Goal: Task Accomplishment & Management: Manage account settings

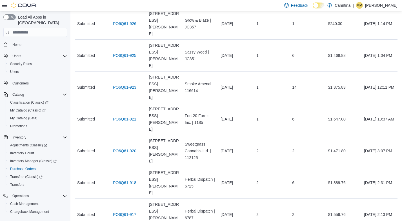
scroll to position [364, 0]
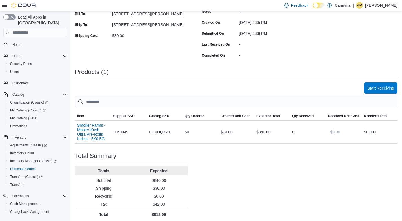
scroll to position [94, 0]
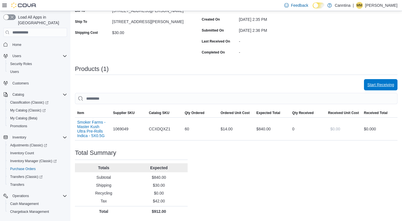
click at [377, 85] on span "Start Receiving" at bounding box center [380, 85] width 27 height 6
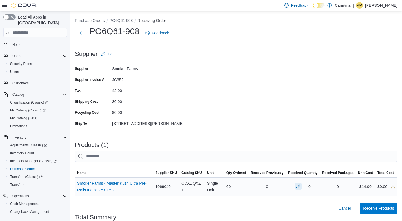
click at [295, 187] on button "button" at bounding box center [298, 186] width 7 height 7
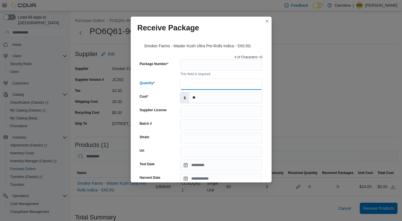
click at [199, 83] on input "Quantity" at bounding box center [221, 83] width 82 height 11
type input "**"
click at [206, 69] on input "Package Number" at bounding box center [221, 64] width 82 height 11
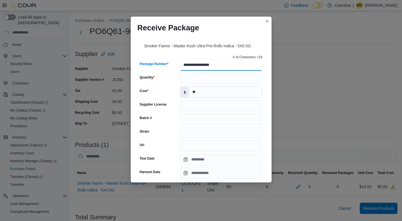
type input "**********"
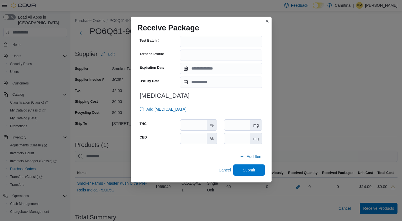
scroll to position [64, 0]
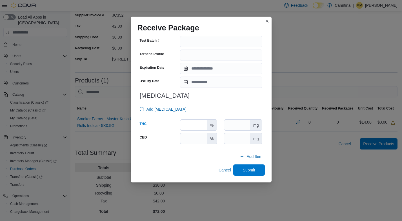
click at [187, 124] on input "number" at bounding box center [193, 125] width 26 height 11
type input "****"
click at [248, 169] on span "Submit" at bounding box center [249, 170] width 12 height 6
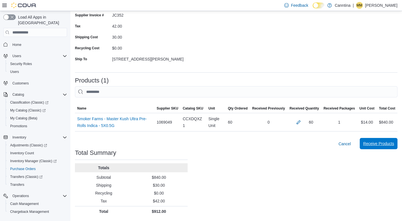
click at [382, 143] on span "Receive Products" at bounding box center [378, 144] width 31 height 6
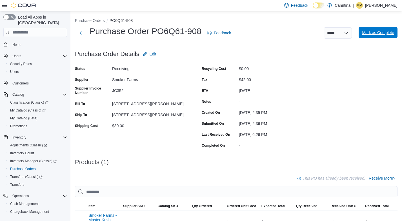
click at [370, 37] on span "Mark as Complete" at bounding box center [378, 32] width 32 height 11
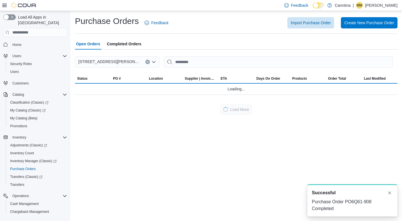
click at [131, 43] on span "Completed Orders" at bounding box center [124, 43] width 34 height 11
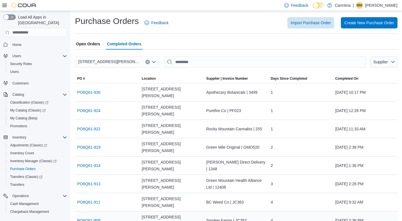
click at [96, 217] on link "PO6Q61-908" at bounding box center [88, 220] width 23 height 7
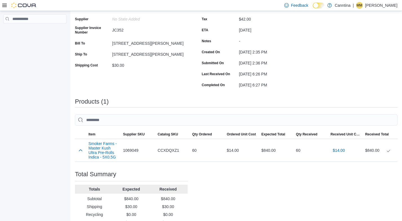
scroll to position [78, 0]
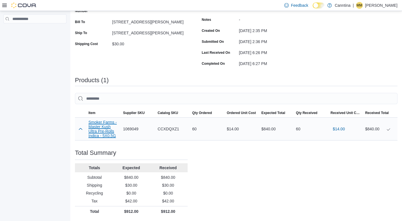
click at [104, 125] on button "Smoker Farms - Master Kush Ultra Pre-Rolls Indica - 5X0.5G" at bounding box center [103, 129] width 30 height 18
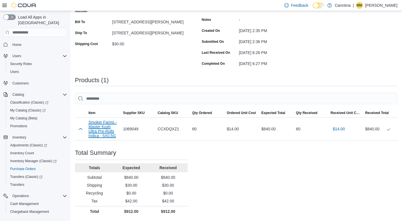
scroll to position [0, 0]
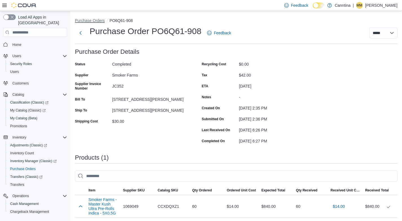
click at [92, 21] on button "Purchase Orders" at bounding box center [90, 20] width 30 height 5
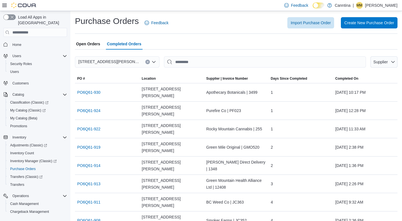
click at [85, 41] on span "Open Orders" at bounding box center [88, 43] width 24 height 11
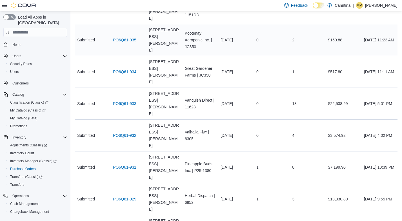
scroll to position [93, 0]
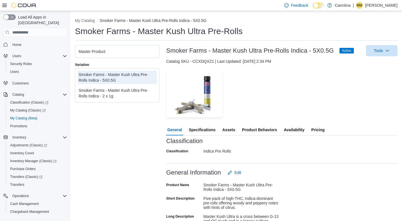
click at [312, 129] on button "Pricing" at bounding box center [317, 129] width 15 height 11
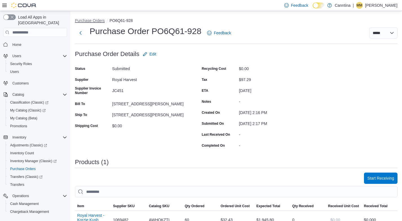
click at [92, 20] on button "Purchase Orders" at bounding box center [90, 20] width 30 height 5
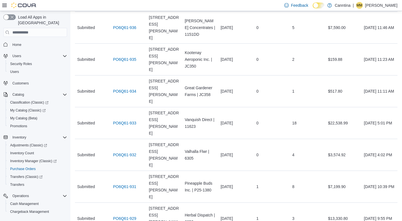
scroll to position [68, 0]
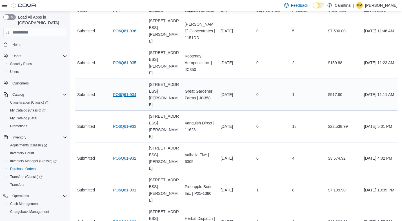
click at [120, 91] on link "PO6Q61-934" at bounding box center [124, 94] width 23 height 7
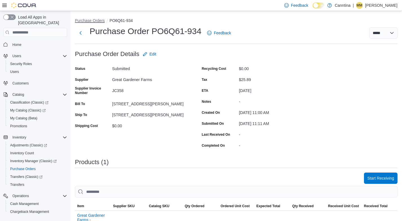
click at [95, 21] on button "Purchase Orders" at bounding box center [90, 20] width 30 height 5
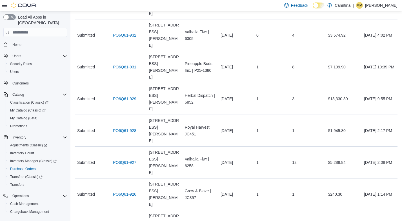
scroll to position [190, 0]
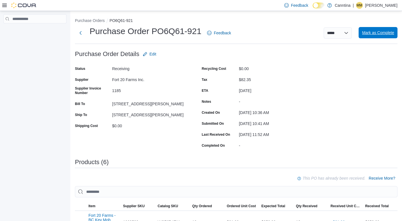
click at [373, 32] on span "Mark as Complete" at bounding box center [378, 33] width 32 height 6
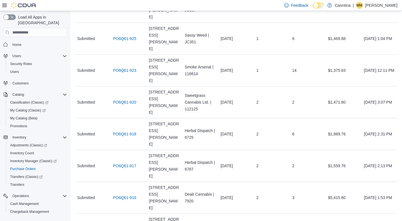
scroll to position [385, 0]
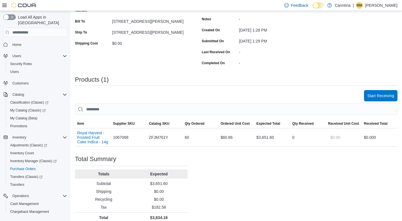
scroll to position [86, 0]
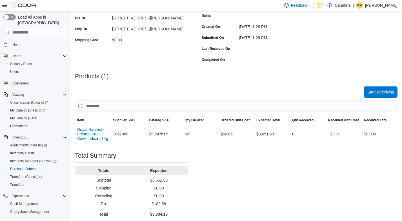
click at [378, 93] on span "Start Receiving" at bounding box center [380, 92] width 27 height 6
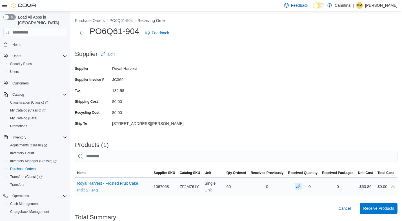
click at [295, 186] on button "button" at bounding box center [298, 186] width 7 height 7
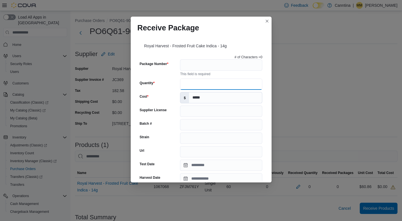
click at [210, 85] on input "Quantity" at bounding box center [221, 83] width 82 height 11
type input "**"
click at [210, 67] on input "Package Number" at bounding box center [221, 64] width 82 height 11
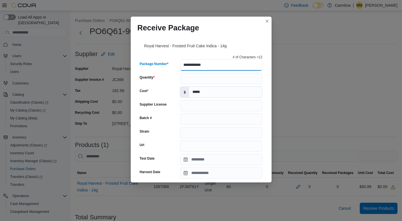
type input "**********"
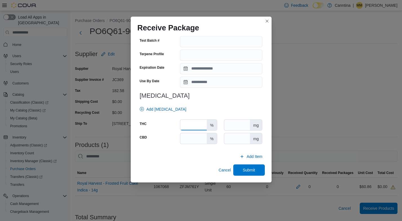
click at [191, 126] on input "number" at bounding box center [193, 125] width 26 height 11
type input "**"
click at [252, 169] on span "Submit" at bounding box center [248, 169] width 25 height 11
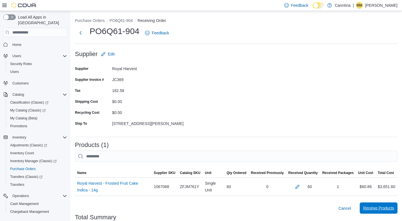
click at [381, 209] on span "Receive Products" at bounding box center [378, 208] width 31 height 6
click at [280, 107] on form "Supplier Edit Supplier Royal Harvest Supplier Invoice # JC369 Tax 182.58 Shippi…" at bounding box center [236, 90] width 322 height 84
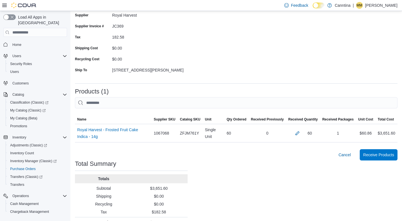
scroll to position [64, 0]
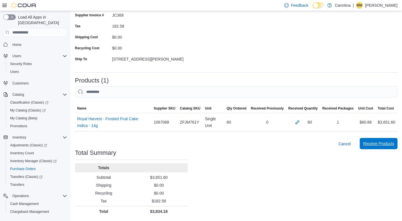
click at [379, 142] on span "Receive Products" at bounding box center [378, 144] width 31 height 6
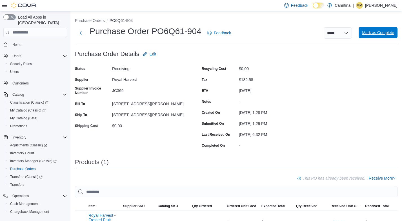
click at [382, 31] on span "Mark as Complete" at bounding box center [378, 33] width 32 height 6
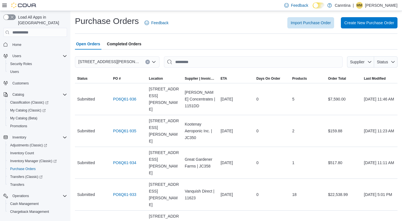
click at [135, 46] on span "Completed Orders" at bounding box center [124, 43] width 34 height 11
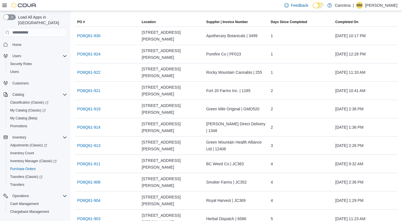
scroll to position [59, 0]
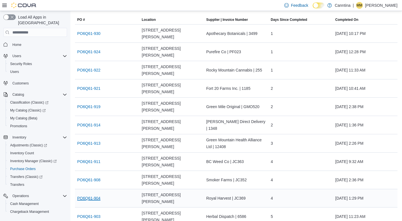
click at [100, 195] on link "PO6Q61-904" at bounding box center [88, 198] width 23 height 7
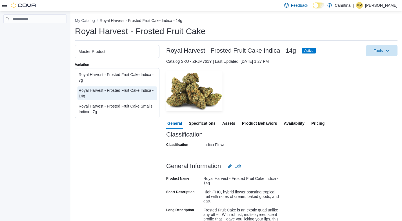
click at [322, 124] on span "Pricing" at bounding box center [317, 123] width 13 height 11
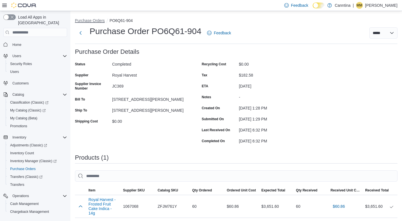
click at [87, 19] on button "Purchase Orders" at bounding box center [90, 20] width 30 height 5
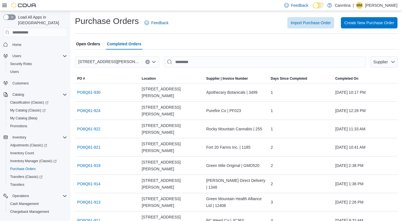
click at [91, 42] on span "Open Orders" at bounding box center [88, 43] width 24 height 11
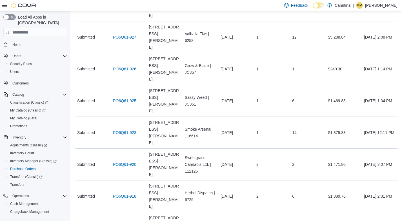
scroll to position [367, 0]
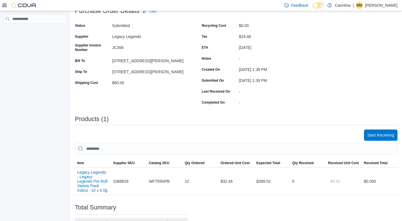
scroll to position [104, 0]
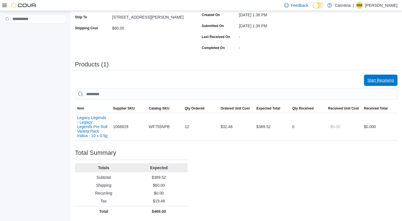
click at [374, 77] on span "Start Receiving" at bounding box center [380, 80] width 27 height 6
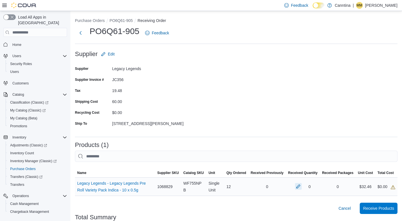
click at [295, 188] on button "button" at bounding box center [298, 186] width 7 height 7
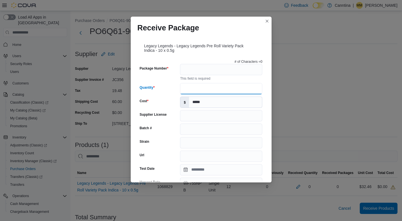
click at [218, 89] on input "Quantity" at bounding box center [221, 88] width 82 height 11
type input "**"
click at [214, 66] on input "Package Number" at bounding box center [221, 69] width 82 height 11
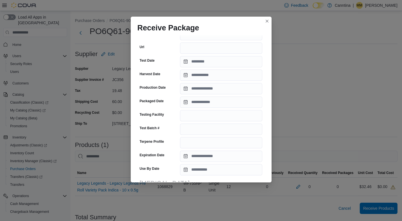
scroll to position [190, 0]
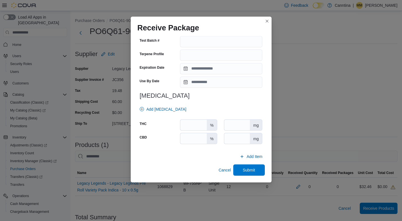
type input "****"
click at [183, 127] on input "number" at bounding box center [193, 125] width 26 height 11
type input "****"
click at [241, 173] on span "Submit" at bounding box center [248, 169] width 25 height 11
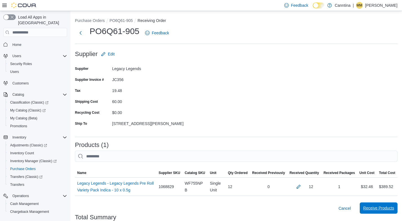
click at [378, 207] on span "Receive Products" at bounding box center [378, 208] width 31 height 6
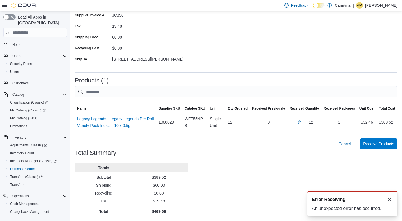
scroll to position [0, 0]
click at [390, 199] on button "Dismiss toast" at bounding box center [389, 199] width 7 height 7
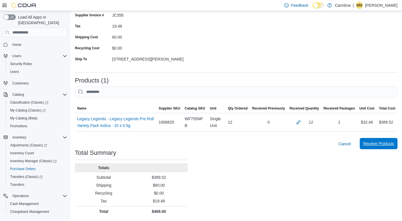
click at [377, 143] on span "Receive Products" at bounding box center [378, 144] width 31 height 6
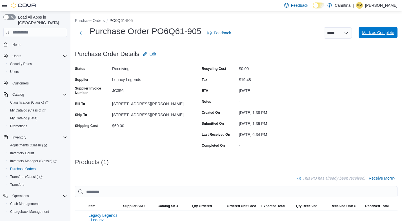
click at [375, 35] on span "Mark as Complete" at bounding box center [378, 32] width 32 height 11
